Goal: Entertainment & Leisure: Consume media (video, audio)

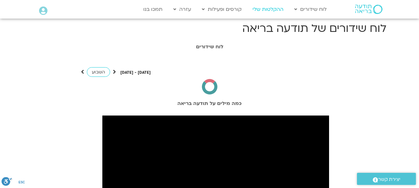
click at [264, 7] on link "ההקלטות שלי" at bounding box center [267, 9] width 37 height 12
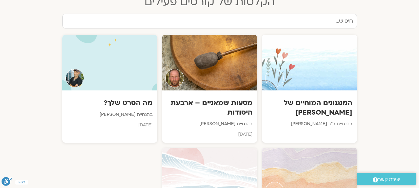
scroll to position [310, 0]
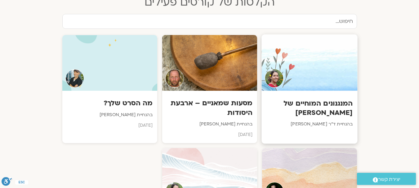
click at [302, 103] on h3 "המנגנונים המוחיים של [PERSON_NAME]" at bounding box center [309, 108] width 86 height 19
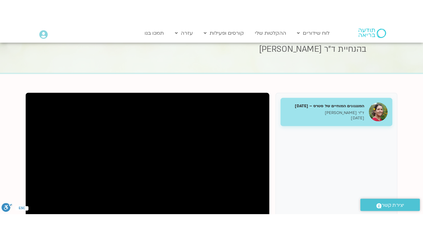
scroll to position [93, 0]
